Goal: Information Seeking & Learning: Learn about a topic

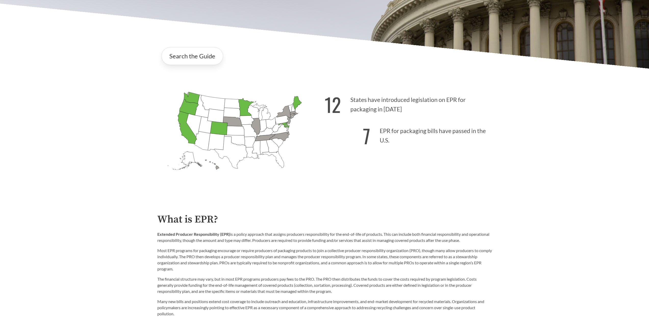
scroll to position [29, 0]
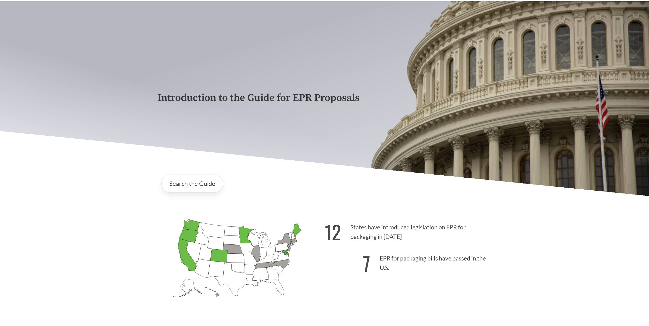
click at [184, 174] on div "Search the Guide" at bounding box center [324, 184] width 335 height 26
click at [185, 182] on link "Search the Guide" at bounding box center [192, 184] width 62 height 18
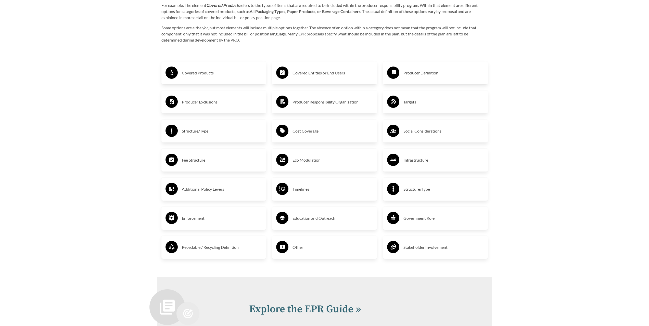
scroll to position [918, 0]
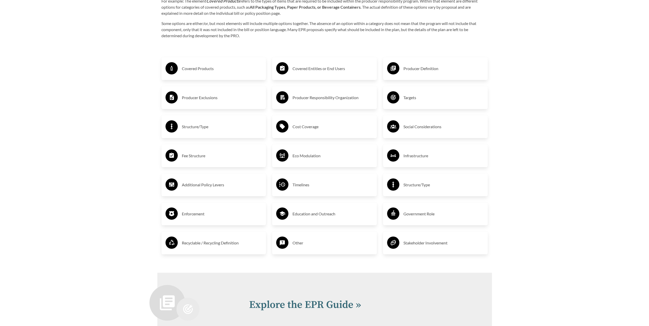
click at [311, 101] on h3 "Producer Responsibility Organization" at bounding box center [333, 98] width 80 height 8
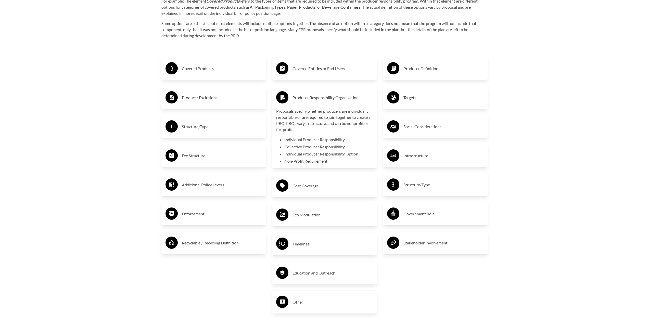
click at [309, 102] on h3 "Producer Responsibility Organization" at bounding box center [333, 98] width 80 height 8
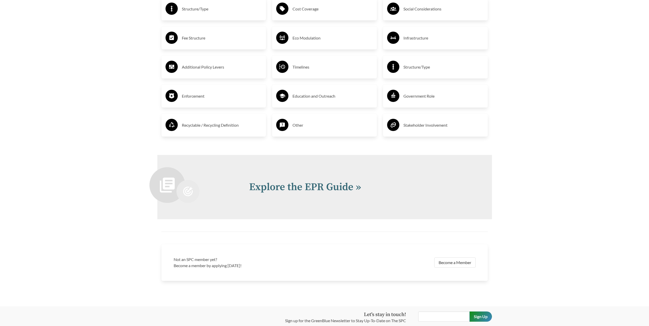
scroll to position [1080, 0]
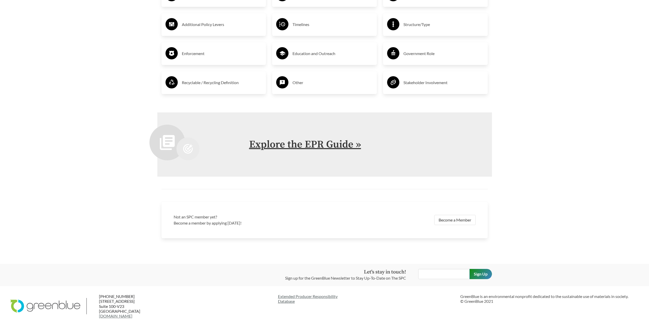
click at [298, 148] on link "Explore the EPR Guide »" at bounding box center [305, 144] width 112 height 13
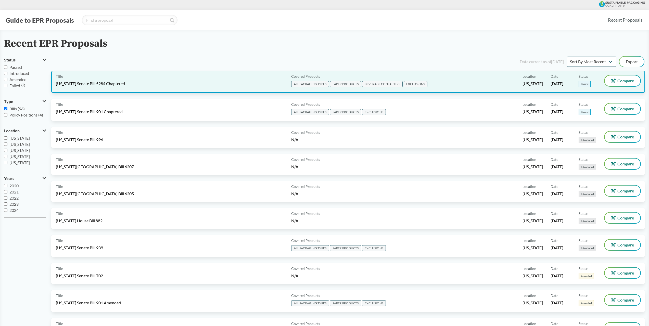
click at [192, 80] on div "Title [US_STATE] Senate Bill 5284 Chaptered" at bounding box center [172, 81] width 233 height 13
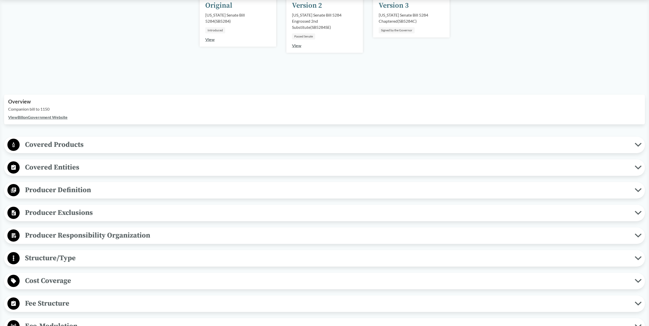
scroll to position [102, 0]
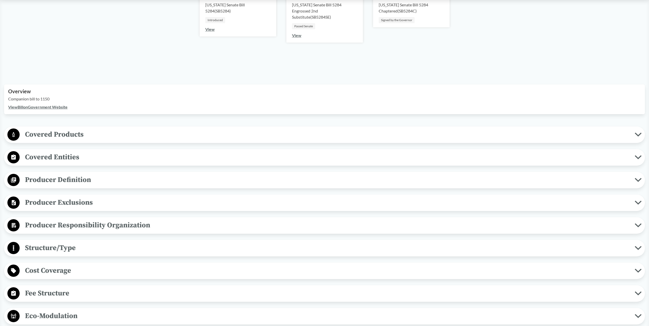
click at [78, 136] on span "Covered Products" at bounding box center [327, 134] width 615 height 11
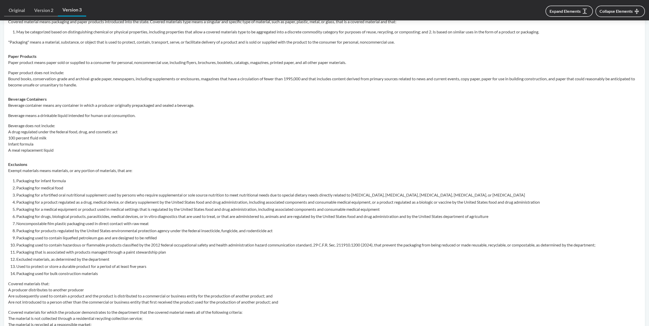
scroll to position [255, 0]
